Goal: Browse casually: Explore the website without a specific task or goal

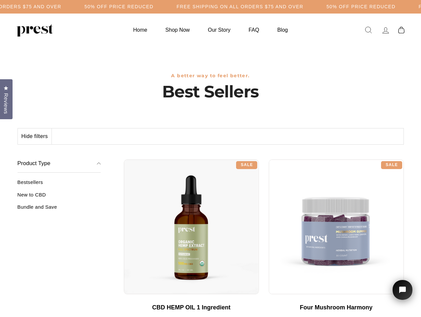
click at [210, 158] on div "**********" at bounding box center [264, 157] width 280 height 5
click at [154, 7] on h5 "50% OFF PRICE REDUCED" at bounding box center [119, 7] width 69 height 6
click at [35, 136] on button "Hide filters" at bounding box center [35, 136] width 34 height 16
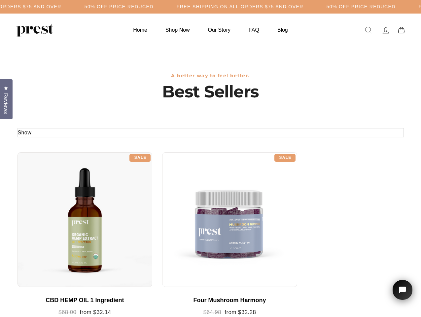
click at [59, 197] on div at bounding box center [84, 219] width 135 height 135
click at [59, 209] on div at bounding box center [84, 219] width 135 height 135
click at [6, 98] on span "Reviews" at bounding box center [6, 103] width 9 height 21
click at [402, 290] on icon "Open chat widget" at bounding box center [406, 290] width 10 height 10
